Goal: Information Seeking & Learning: Learn about a topic

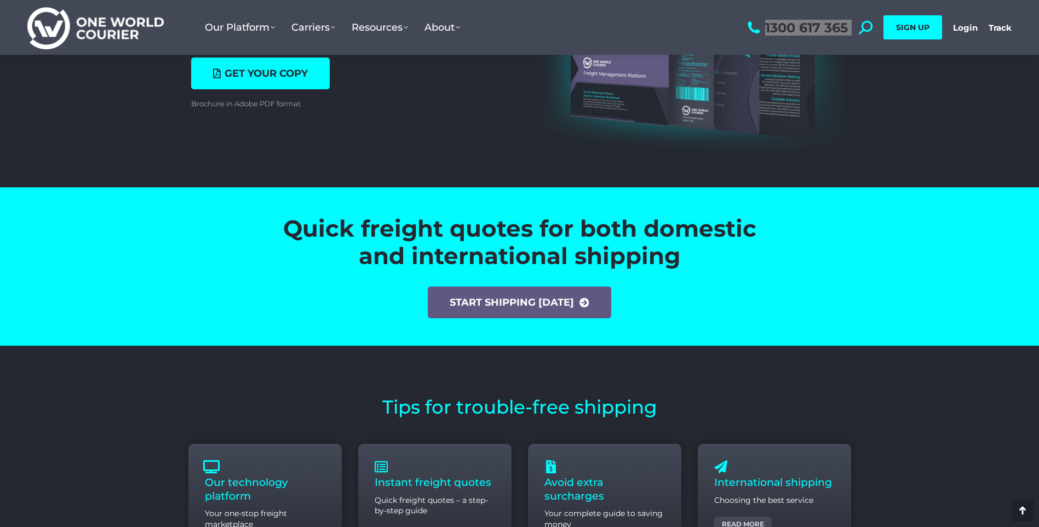
scroll to position [3780, 0]
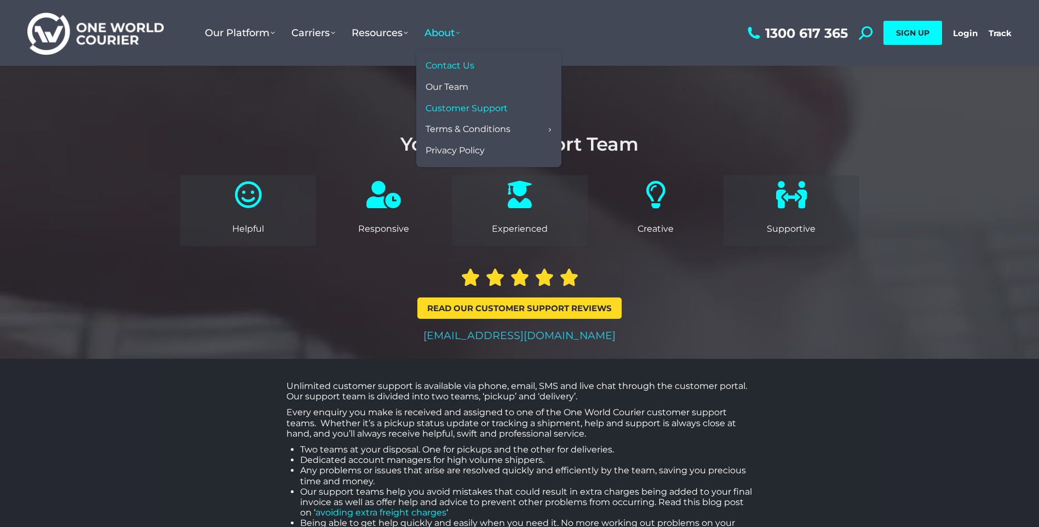
click at [457, 65] on span "Contact Us" at bounding box center [450, 66] width 49 height 12
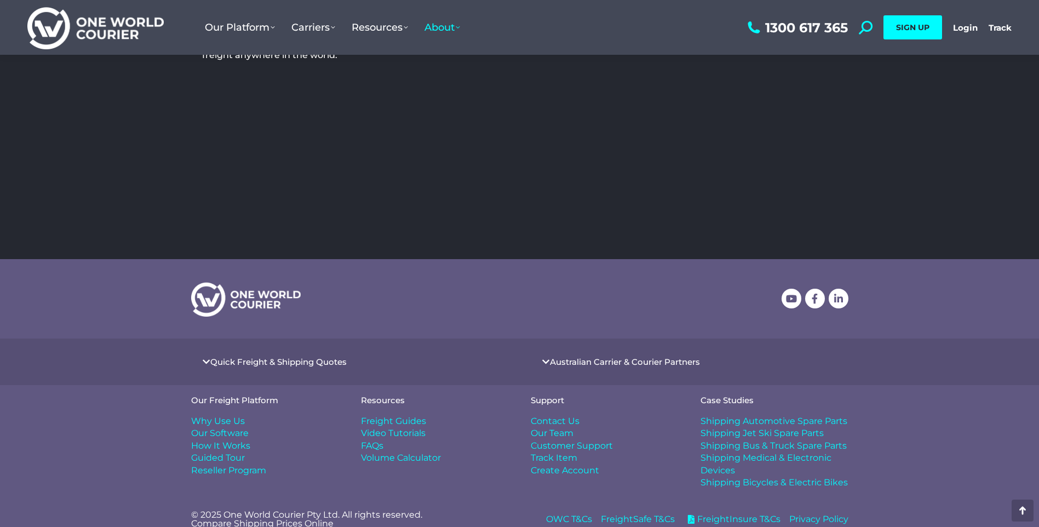
scroll to position [362, 0]
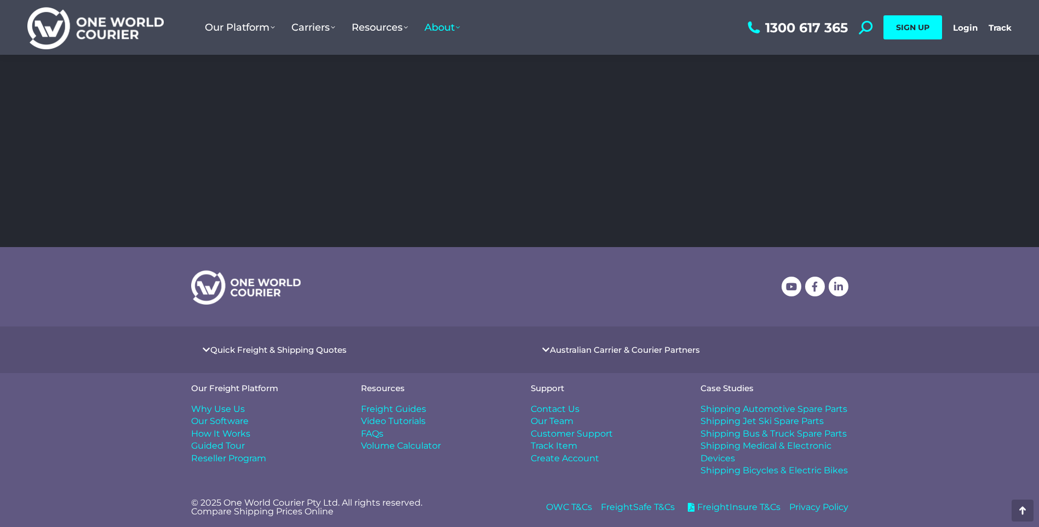
click at [192, 349] on h4 "Quick Freight & Shipping Quotes" at bounding box center [350, 349] width 318 height 25
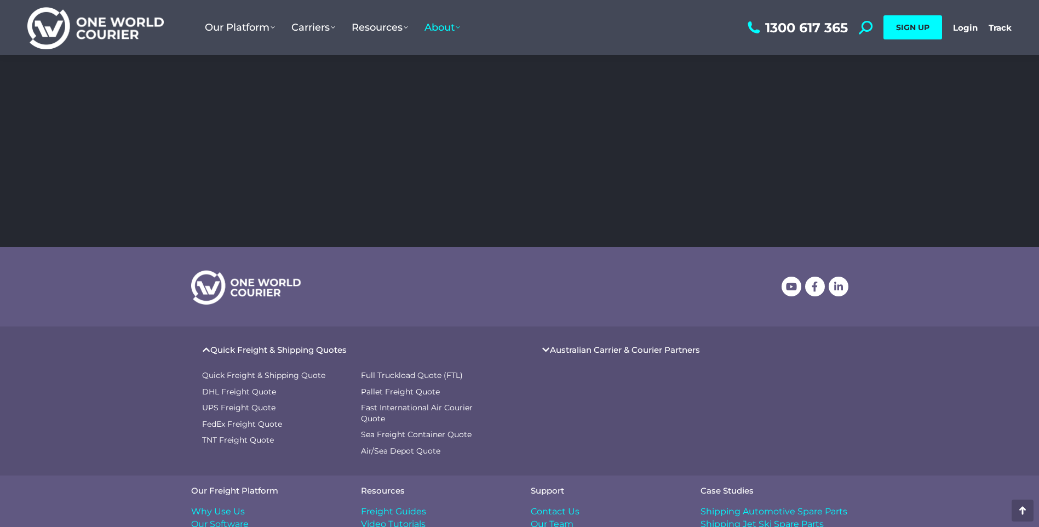
click at [557, 361] on h4 "Australian Carrier & Courier Partners" at bounding box center [690, 349] width 318 height 25
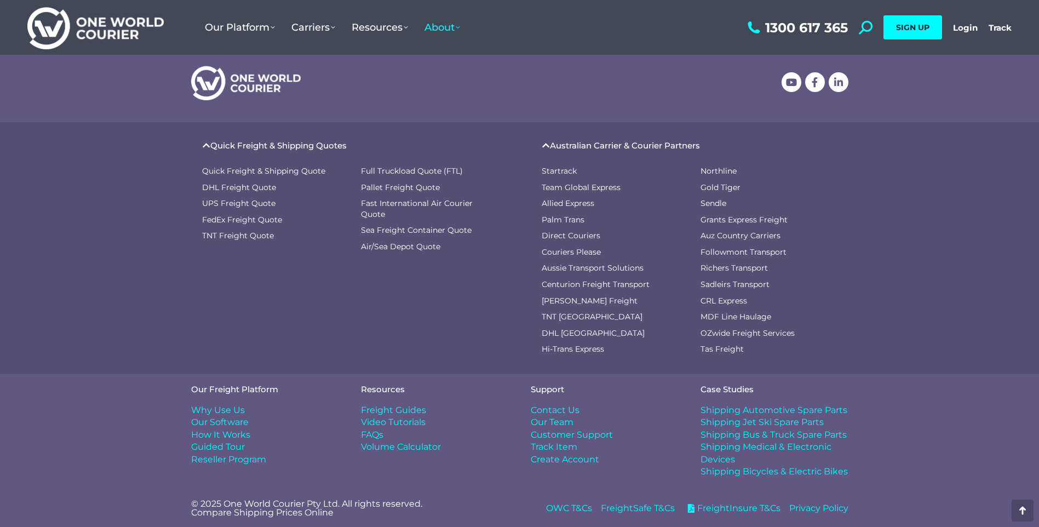
scroll to position [567, 0]
click at [214, 403] on span "Why Use Us" at bounding box center [218, 409] width 54 height 12
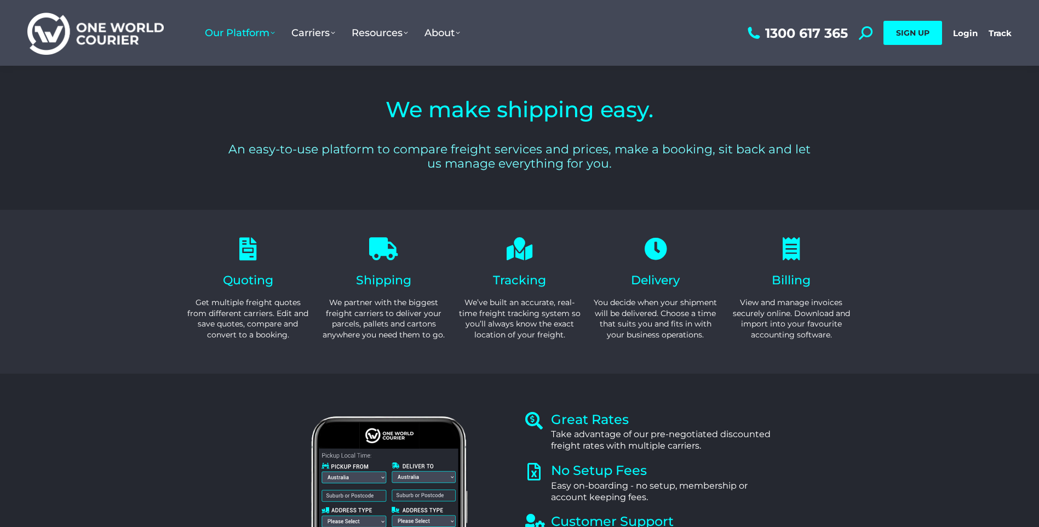
click at [918, 272] on section "Quoting Get multiple freight quotes from different carriers. Edit and save quot…" at bounding box center [519, 292] width 1028 height 120
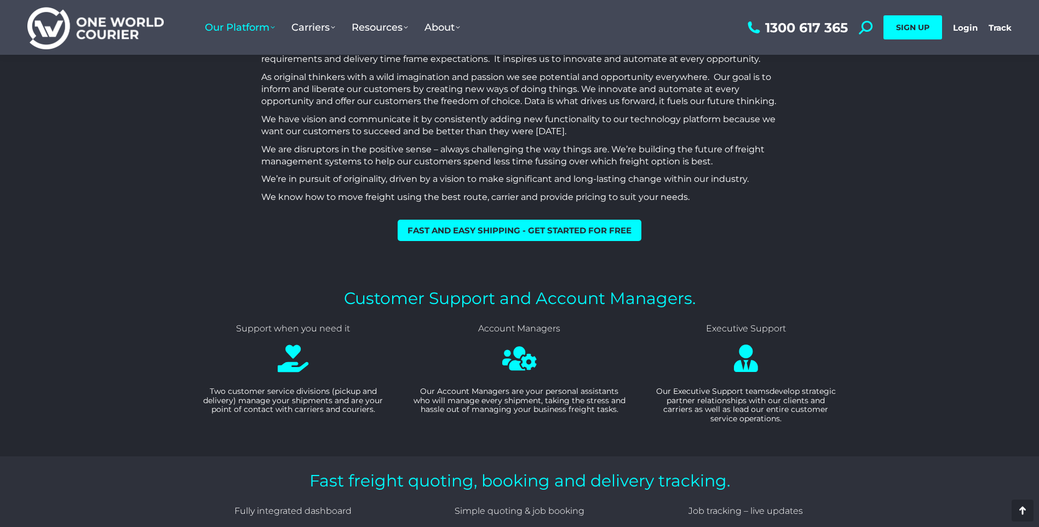
drag, startPoint x: 885, startPoint y: 340, endPoint x: 889, endPoint y: 354, distance: 14.2
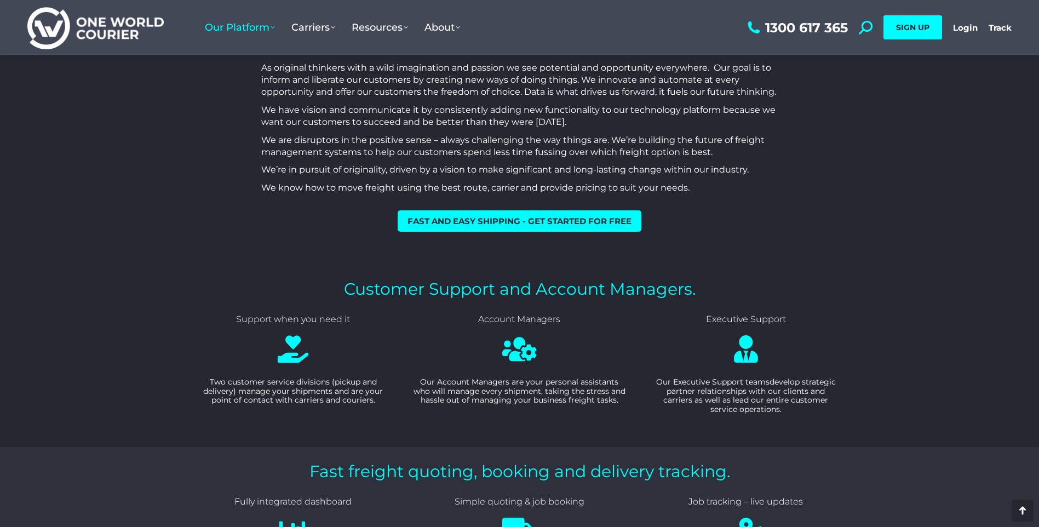
click at [906, 348] on div "We make shipping easy. An easy-to-use platform to compare freight services and …" at bounding box center [519, 192] width 1039 height 1855
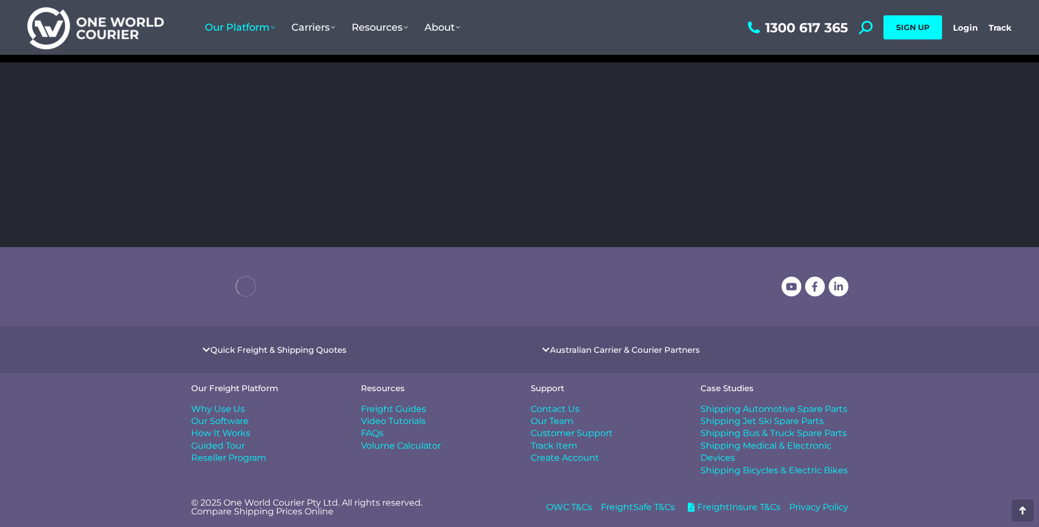
drag, startPoint x: 893, startPoint y: 239, endPoint x: 851, endPoint y: 374, distance: 140.7
